Goal: Find specific fact

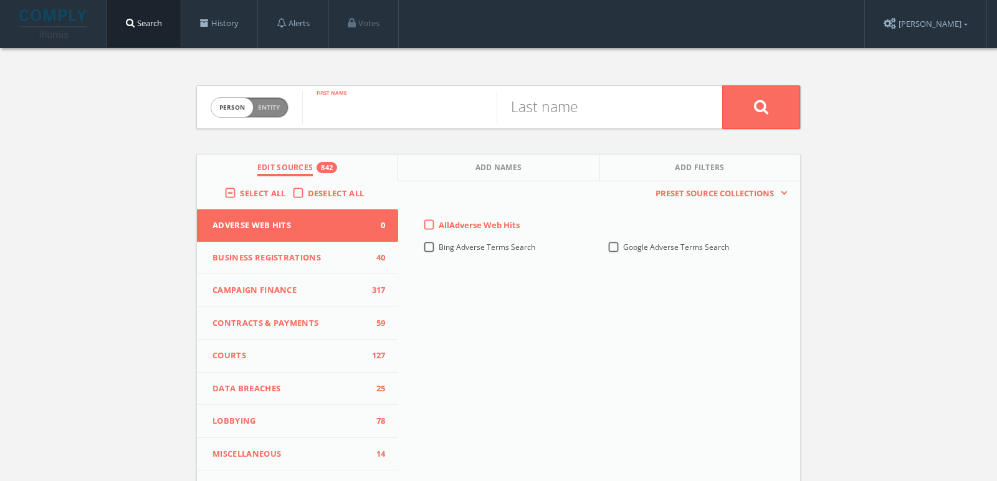
click at [376, 93] on input "text" at bounding box center [399, 107] width 194 height 32
type input "[PERSON_NAME]"
click at [261, 192] on span "Select All" at bounding box center [262, 192] width 45 height 11
click at [0, 0] on input "Select All" at bounding box center [0, 0] width 0 height 0
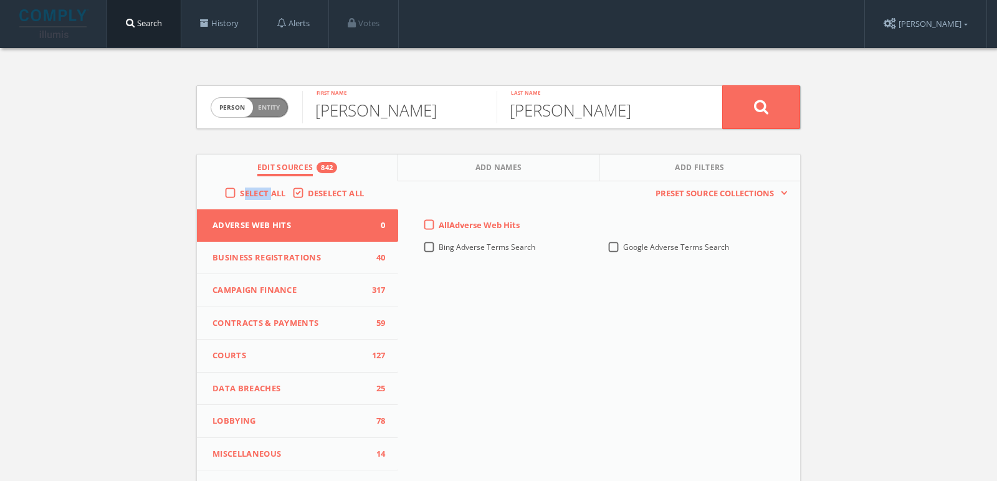
click at [261, 192] on span "Select All" at bounding box center [262, 192] width 45 height 11
click at [0, 0] on input "Select All" at bounding box center [0, 0] width 0 height 0
click at [770, 113] on button at bounding box center [761, 107] width 78 height 44
